Goal: Task Accomplishment & Management: Complete application form

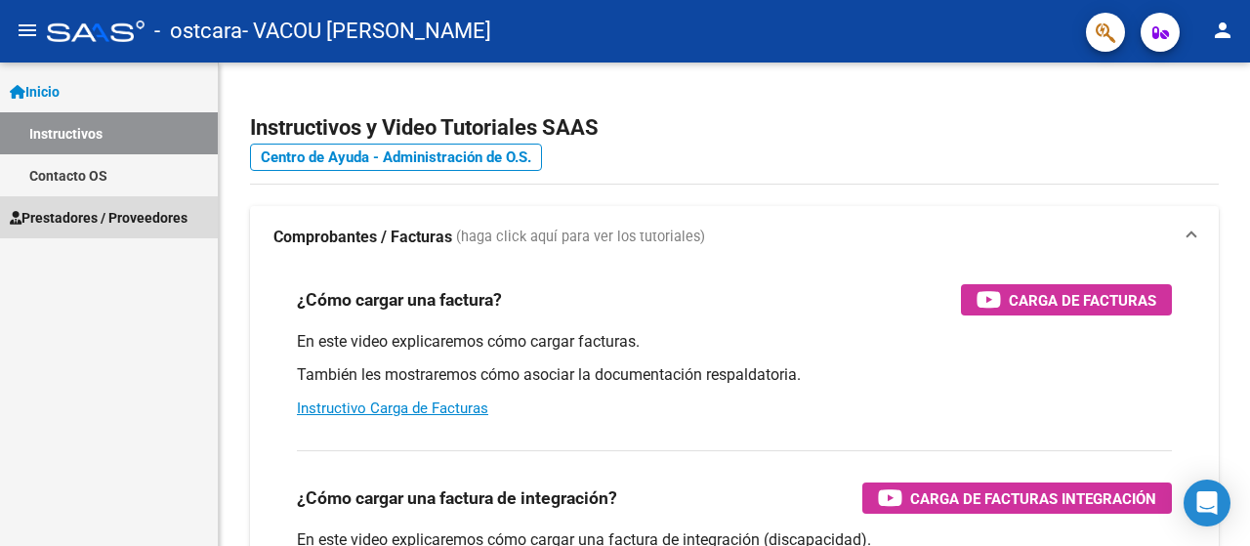
click at [112, 226] on span "Prestadores / Proveedores" at bounding box center [99, 217] width 178 height 21
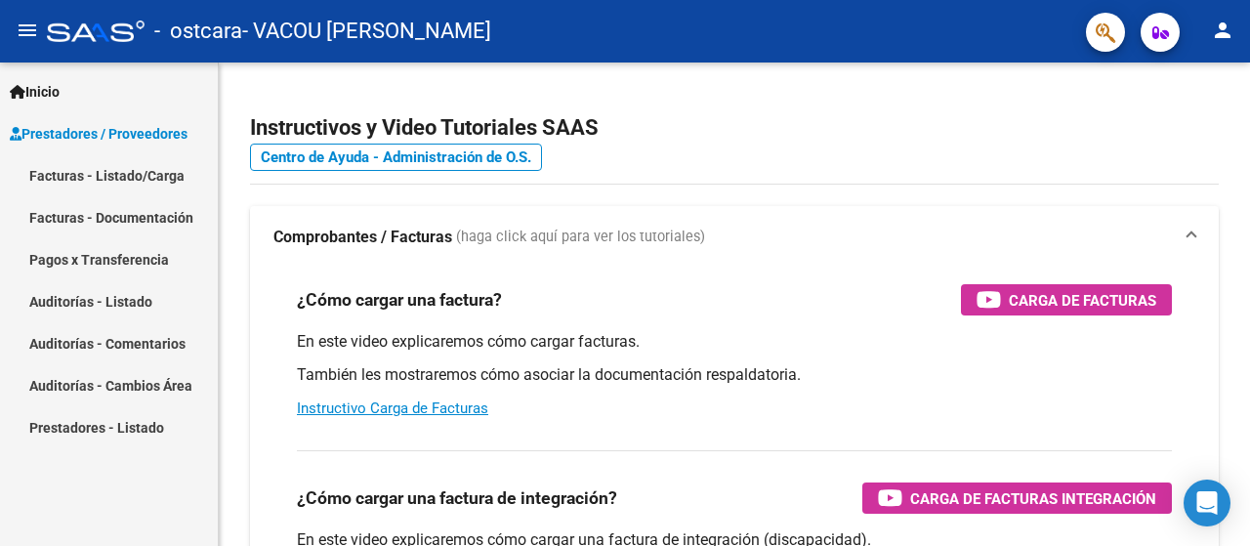
click at [115, 220] on link "Facturas - Documentación" at bounding box center [109, 217] width 218 height 42
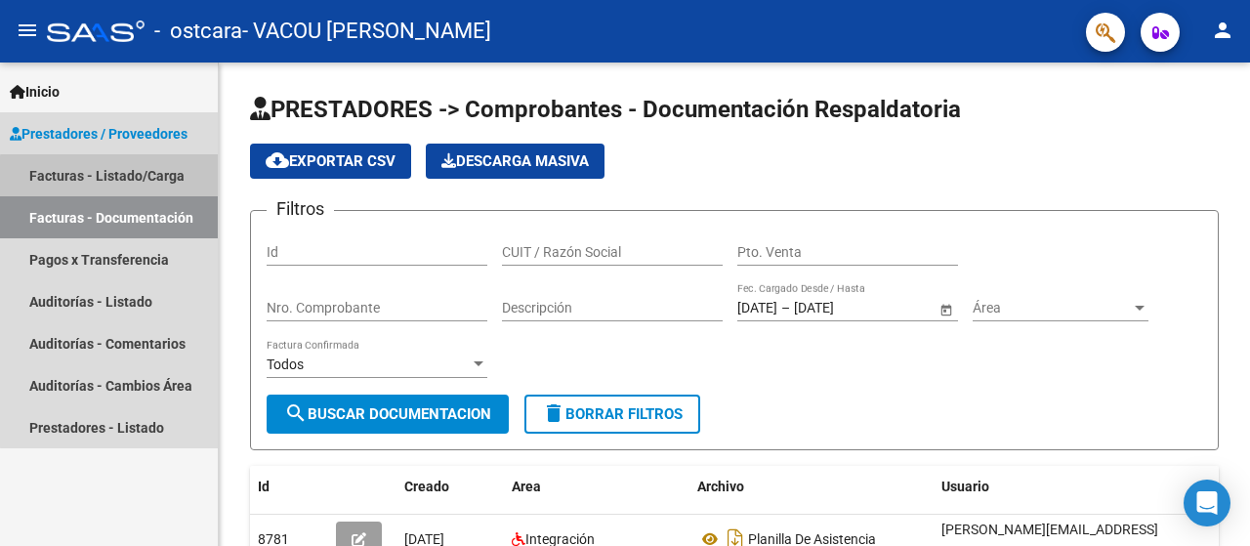
click at [145, 179] on link "Facturas - Listado/Carga" at bounding box center [109, 175] width 218 height 42
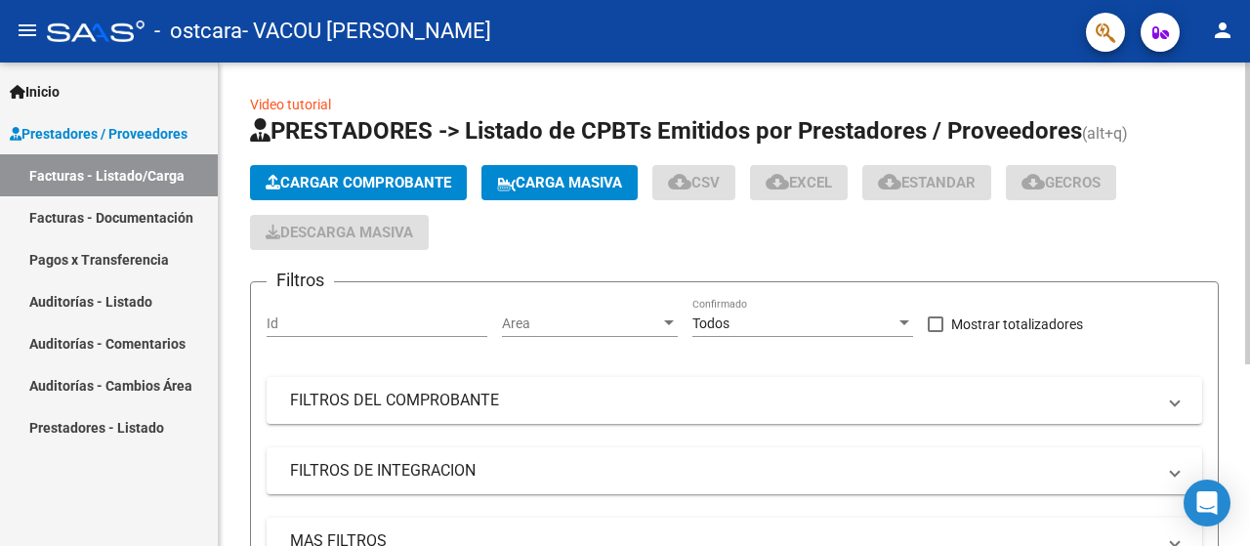
click at [374, 179] on span "Cargar Comprobante" at bounding box center [359, 183] width 186 height 18
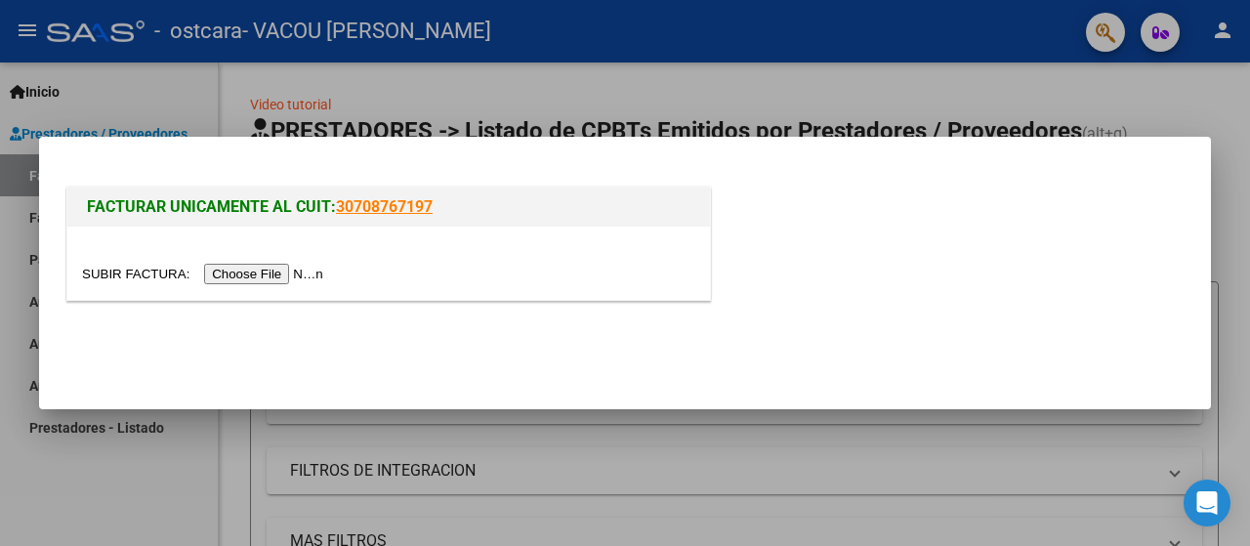
click at [261, 276] on input "file" at bounding box center [205, 274] width 247 height 21
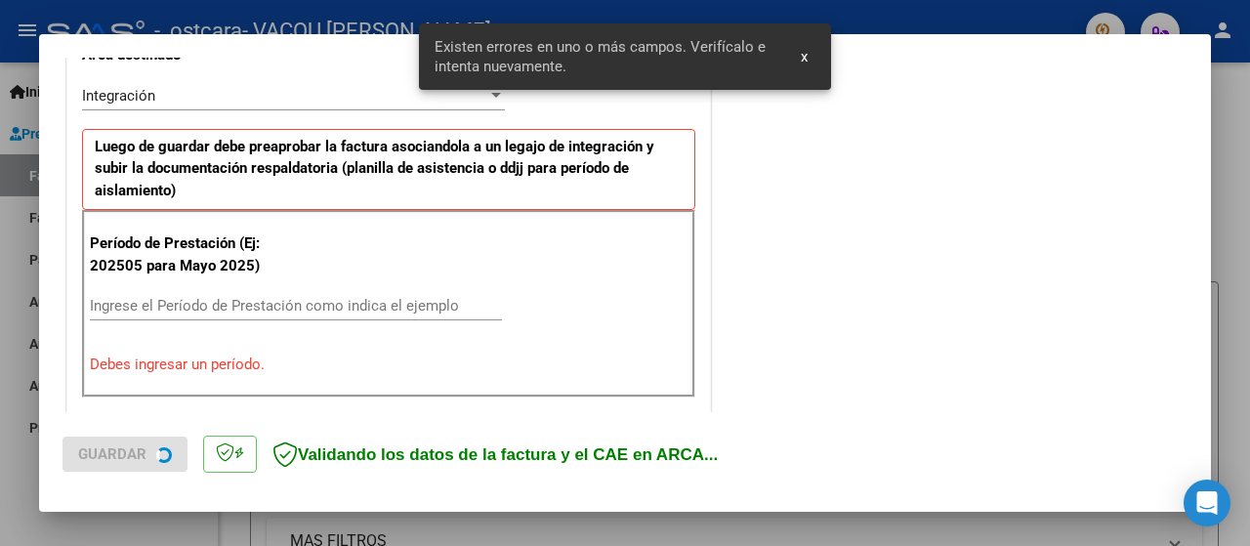
scroll to position [484, 0]
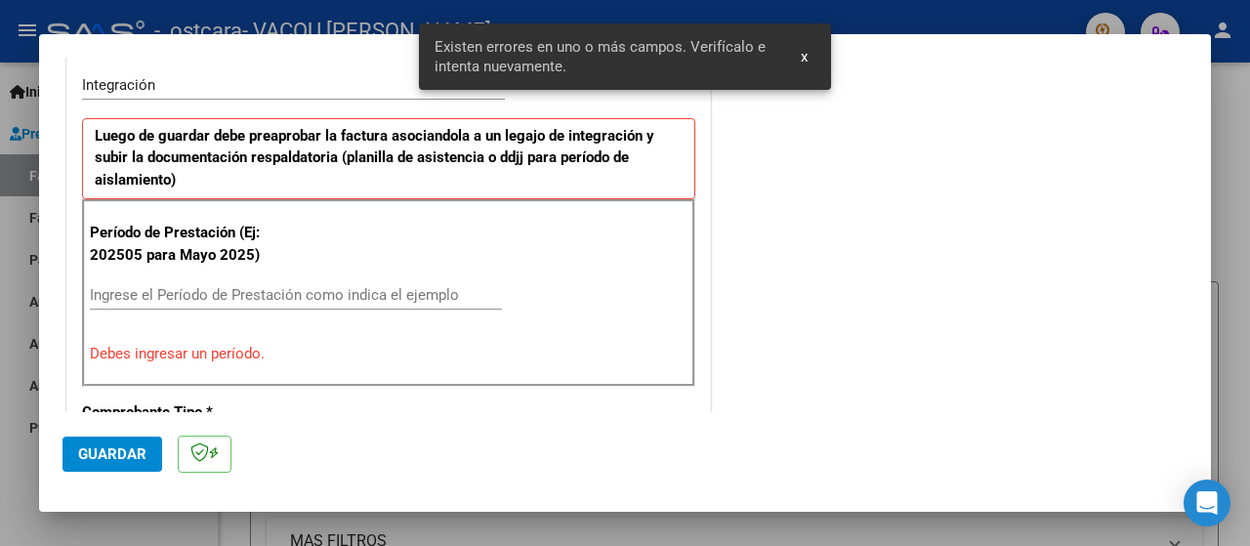
click at [289, 290] on input "Ingrese el Período de Prestación como indica el ejemplo" at bounding box center [296, 295] width 412 height 18
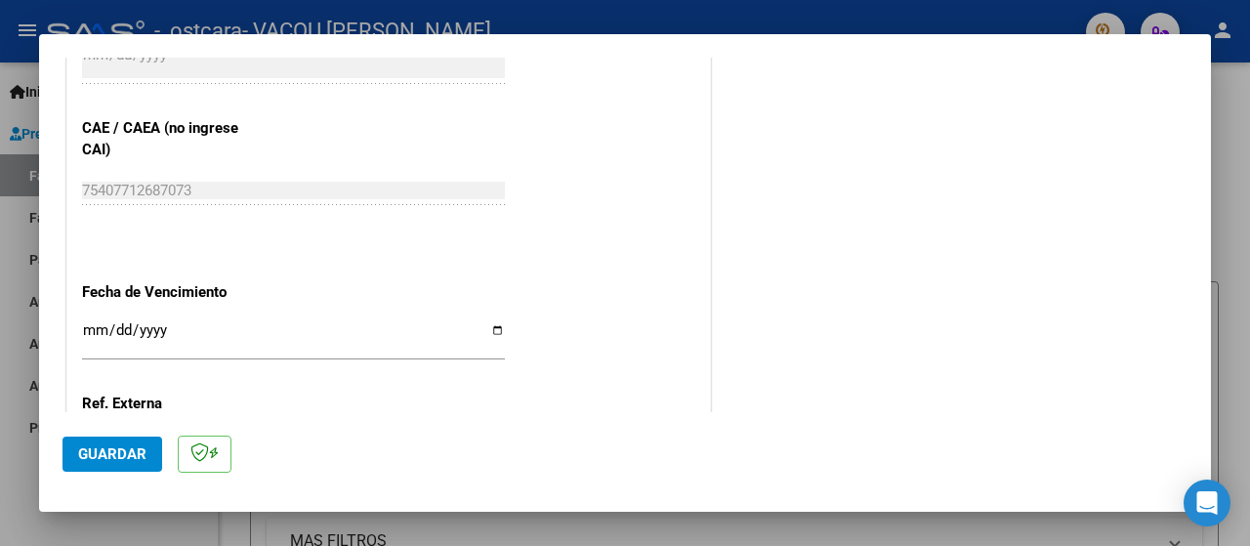
scroll to position [1266, 0]
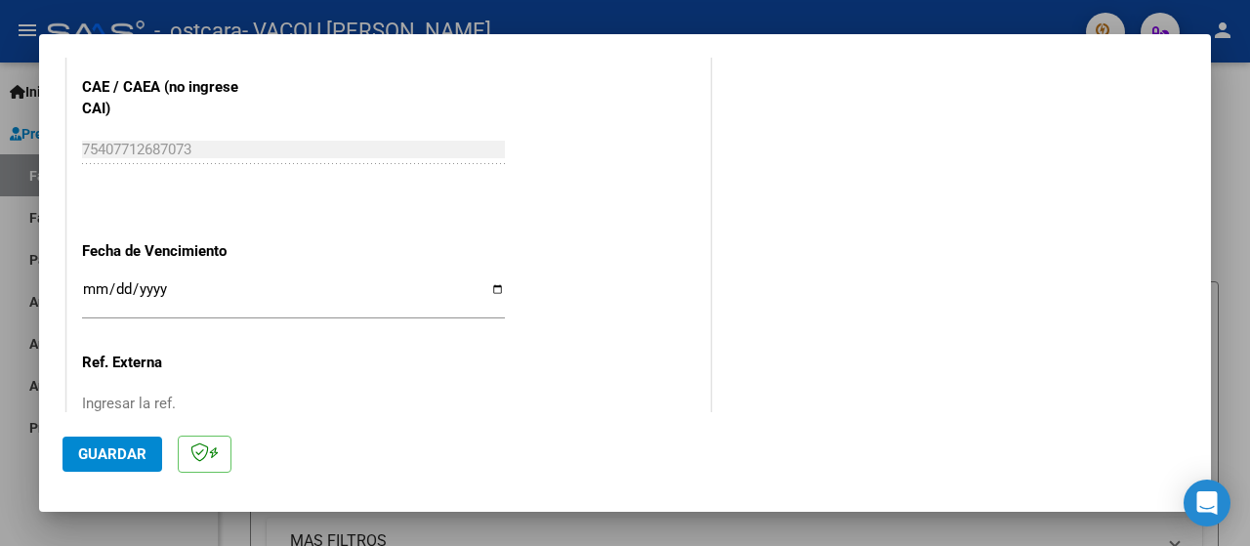
type input "202509"
click at [486, 288] on input "Ingresar la fecha" at bounding box center [293, 296] width 423 height 31
type input "[DATE]"
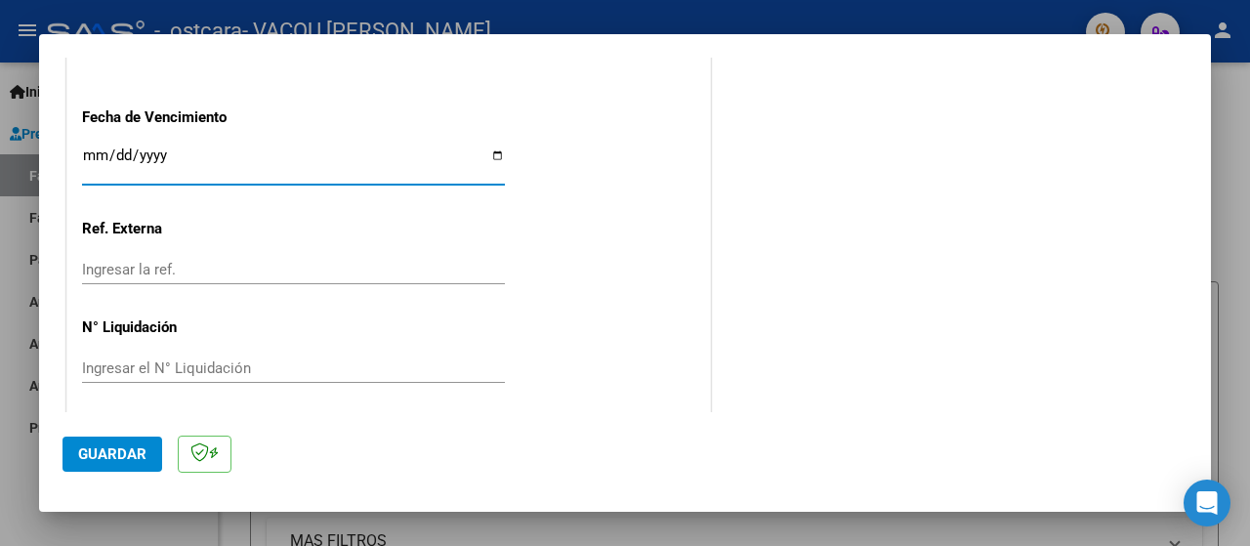
scroll to position [1402, 0]
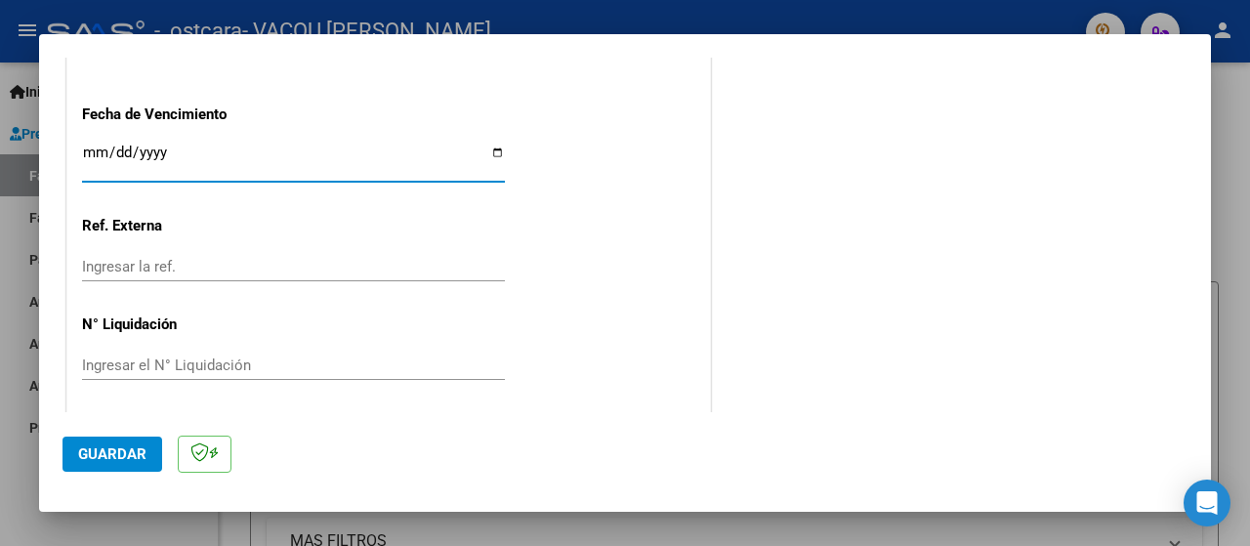
click at [90, 457] on span "Guardar" at bounding box center [112, 454] width 68 height 18
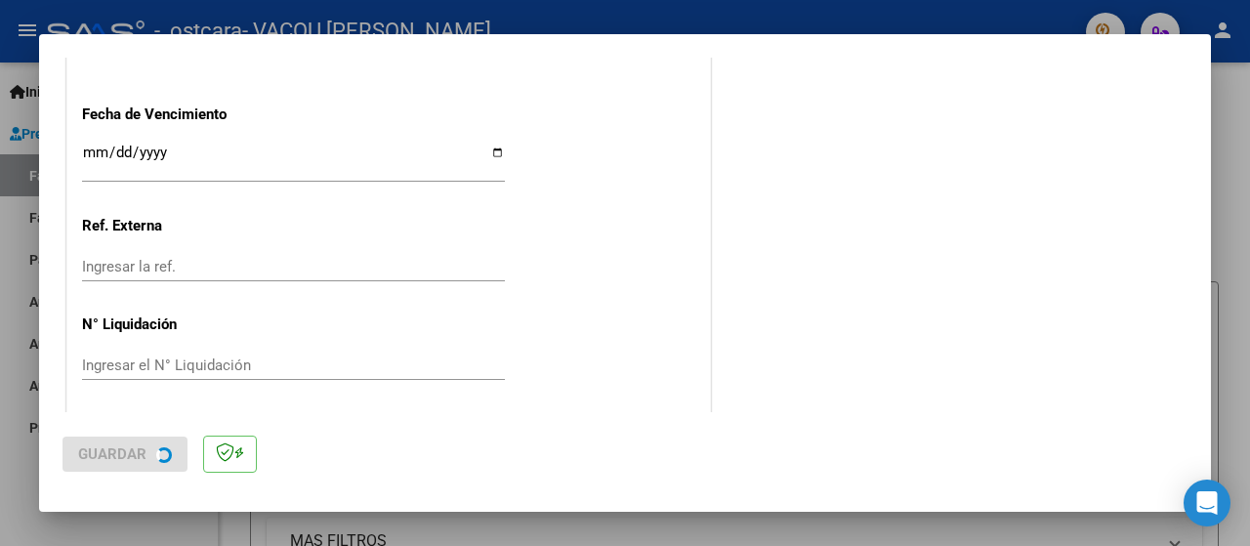
scroll to position [0, 0]
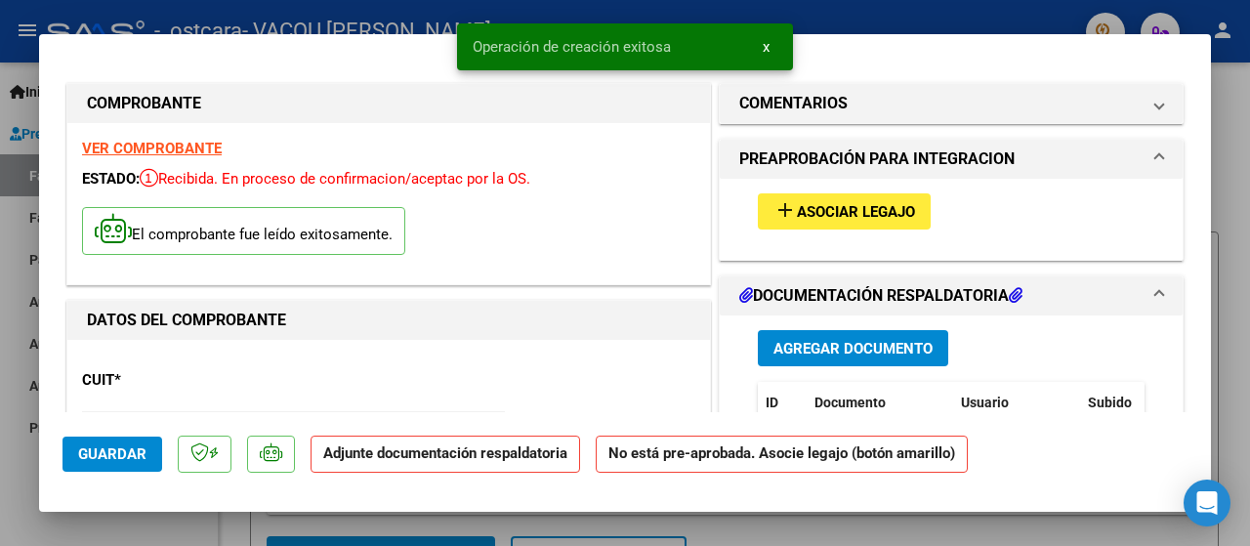
click at [852, 205] on span "Asociar Legajo" at bounding box center [856, 212] width 118 height 18
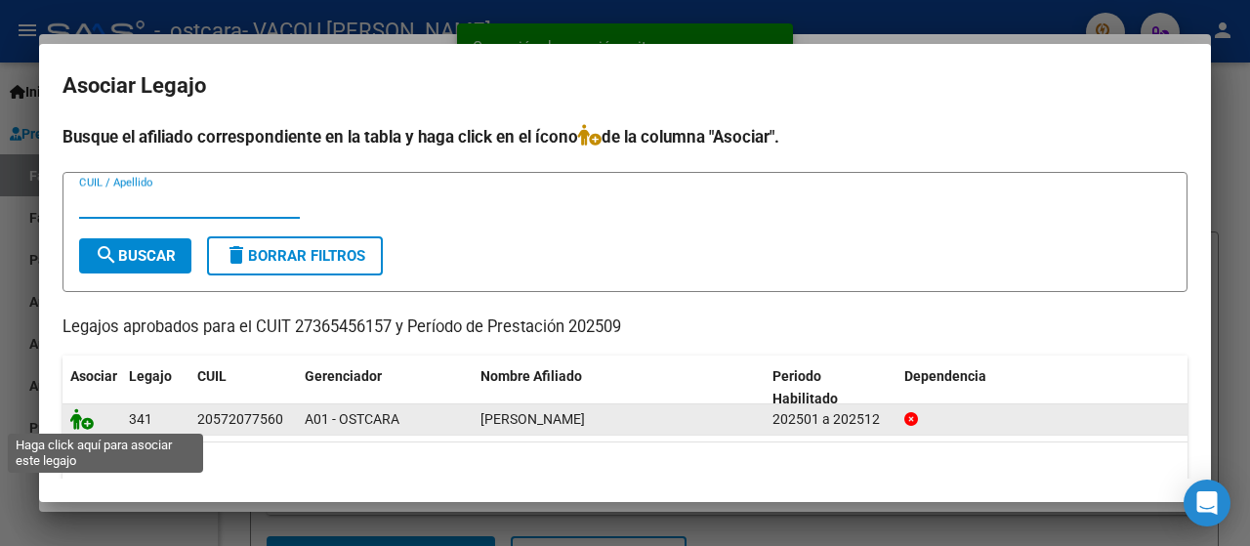
click at [76, 420] on icon at bounding box center [81, 418] width 23 height 21
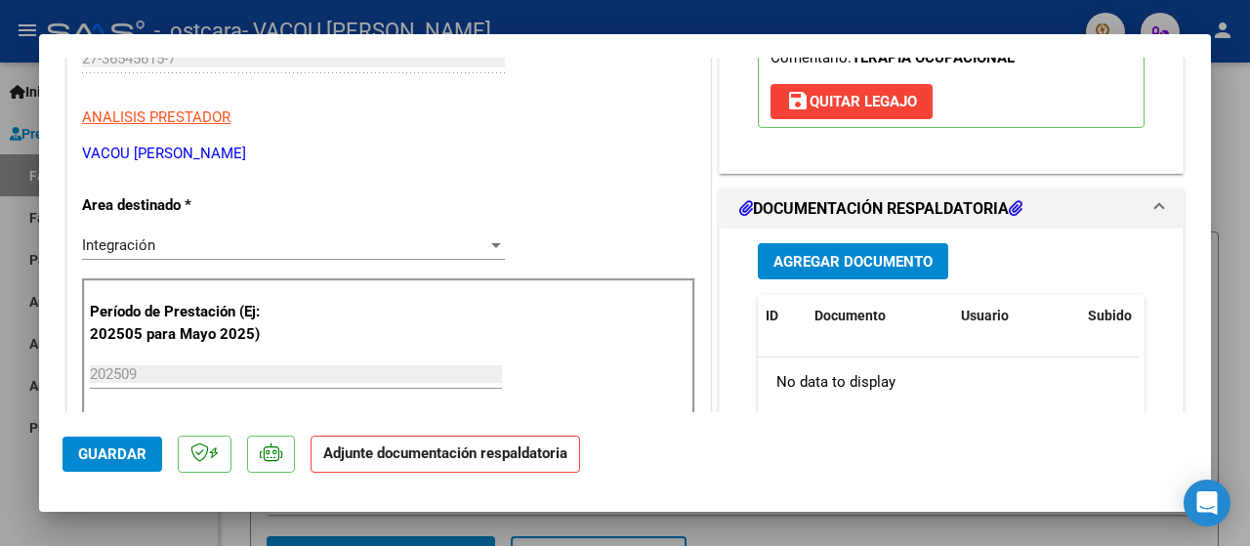
scroll to position [391, 0]
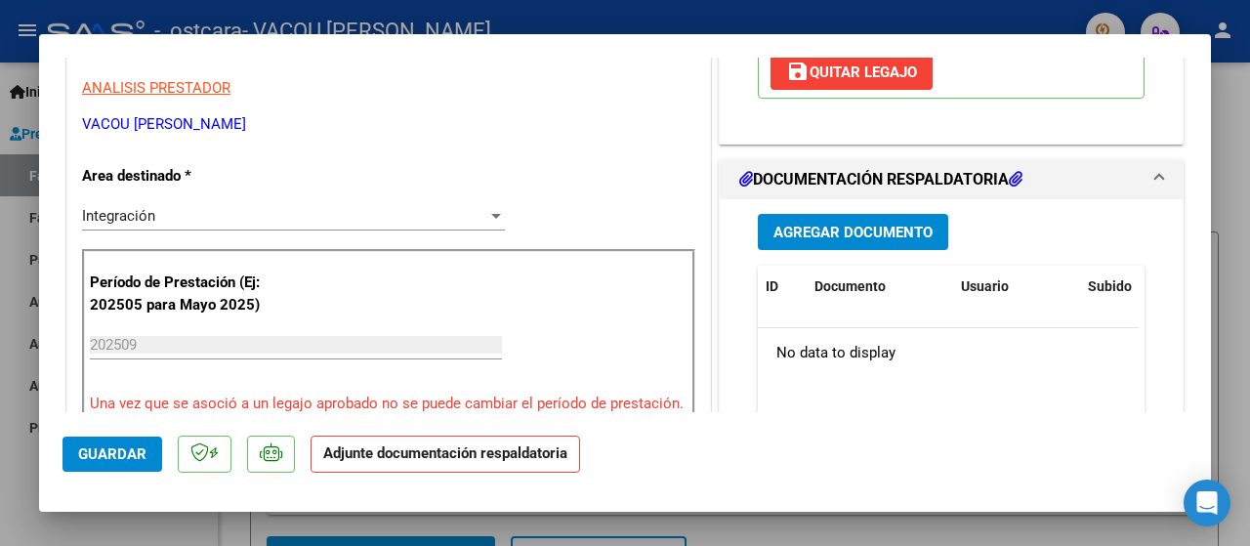
click at [857, 228] on span "Agregar Documento" at bounding box center [852, 233] width 159 height 18
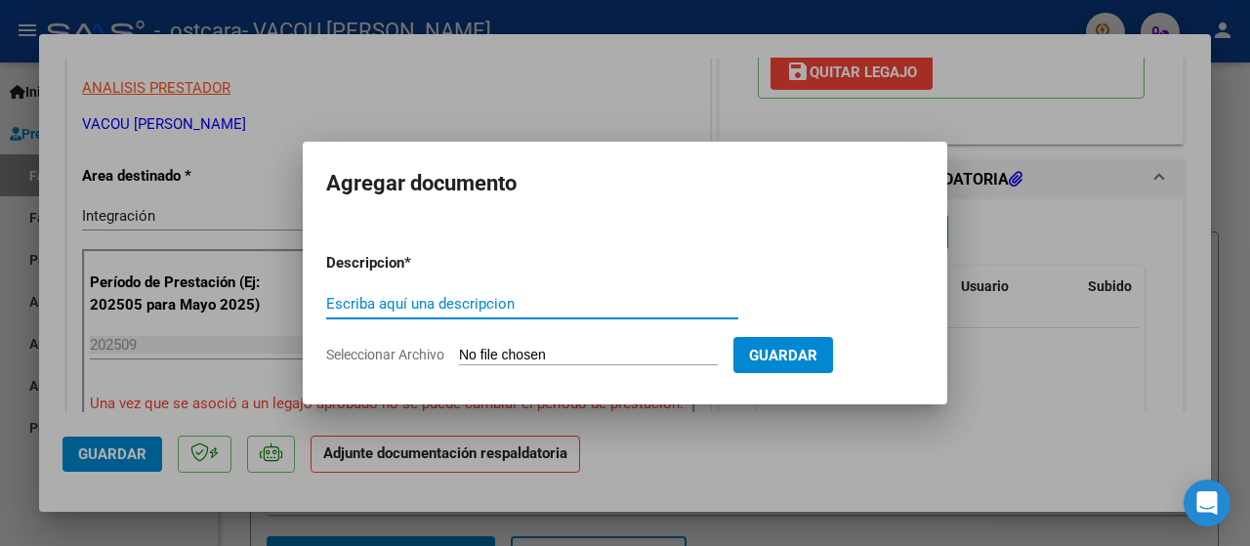
drag, startPoint x: 385, startPoint y: 302, endPoint x: 395, endPoint y: 301, distance: 10.8
click at [385, 302] on input "Escriba aquí una descripcion" at bounding box center [532, 304] width 412 height 18
type input "planilla de asistencia"
click at [483, 356] on input "Seleccionar Archivo" at bounding box center [588, 356] width 259 height 19
type input "C:\fakepath\CamScanner [DATE] 18.40_17.pdf"
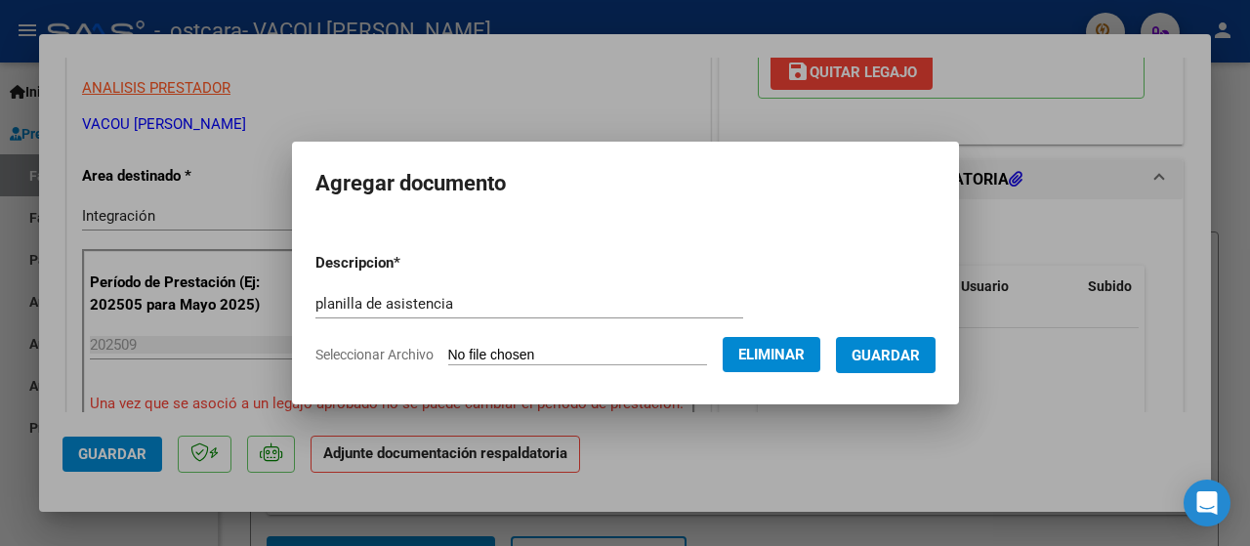
click at [883, 349] on span "Guardar" at bounding box center [886, 356] width 68 height 18
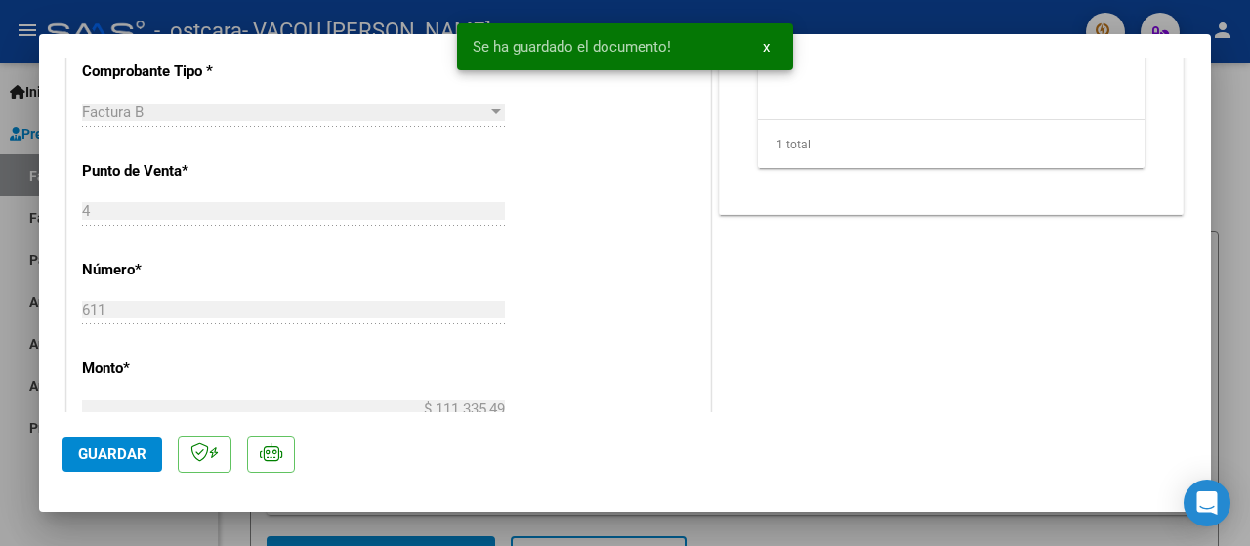
scroll to position [684, 0]
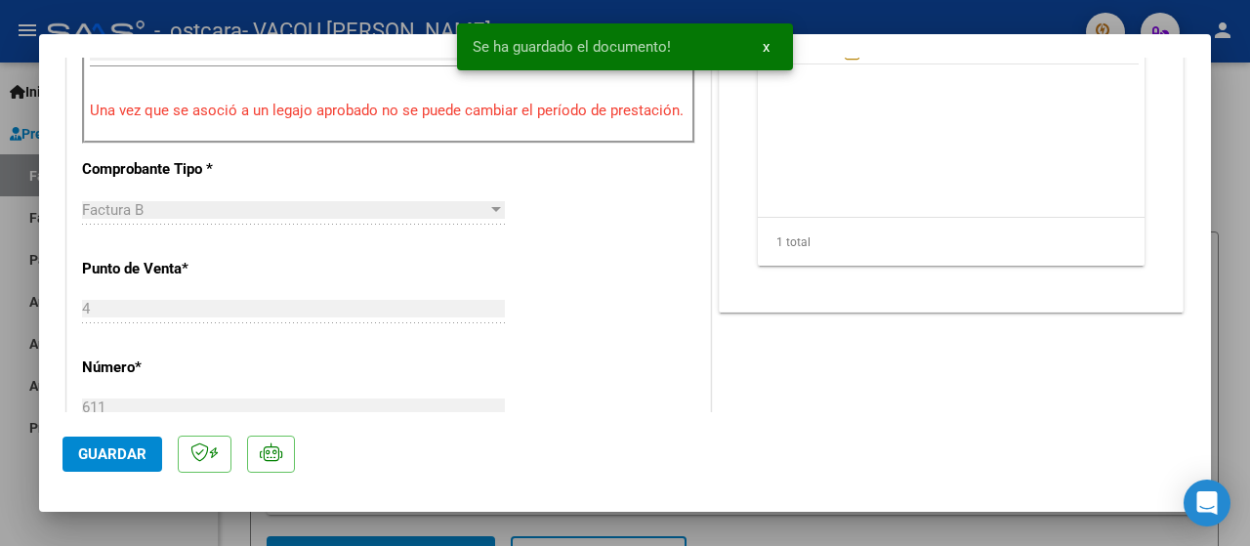
click at [108, 445] on span "Guardar" at bounding box center [112, 454] width 68 height 18
click at [1235, 108] on div at bounding box center [625, 273] width 1250 height 546
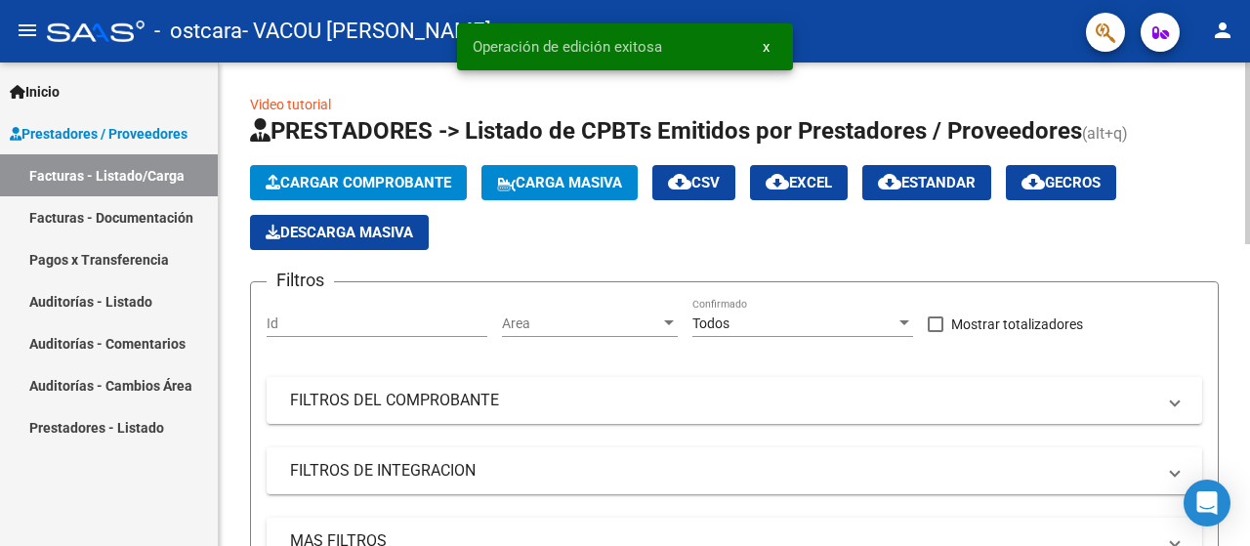
scroll to position [391, 0]
